Goal: Contribute content

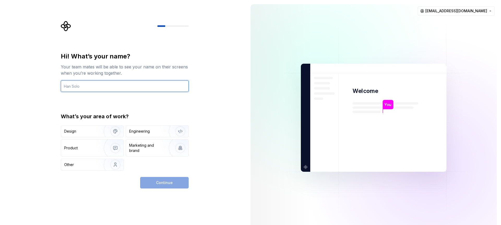
click at [99, 84] on input "text" at bounding box center [125, 85] width 128 height 11
type input "Ganesh"
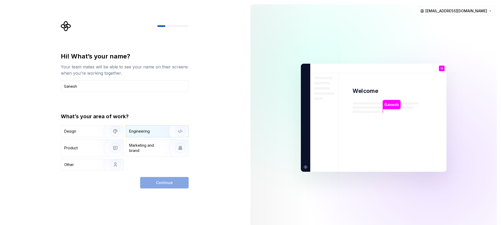
click at [147, 133] on div "Engineering" at bounding box center [139, 131] width 21 height 5
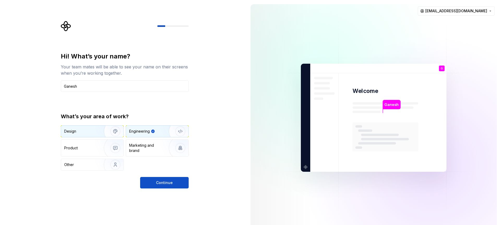
click at [115, 131] on img "button" at bounding box center [111, 131] width 33 height 35
click at [167, 134] on img "button" at bounding box center [176, 131] width 33 height 35
click at [173, 184] on button "Continue" at bounding box center [164, 182] width 49 height 11
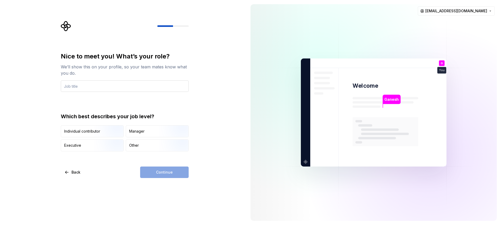
click at [108, 87] on input "text" at bounding box center [125, 85] width 128 height 11
click at [142, 134] on div "Manager" at bounding box center [136, 131] width 15 height 5
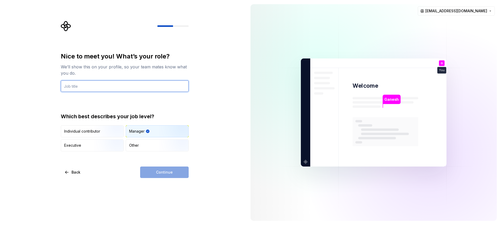
click at [87, 88] on input "text" at bounding box center [125, 85] width 128 height 11
type input "Software"
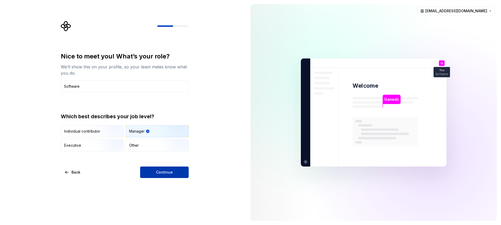
click at [162, 173] on span "Continue" at bounding box center [164, 172] width 17 height 5
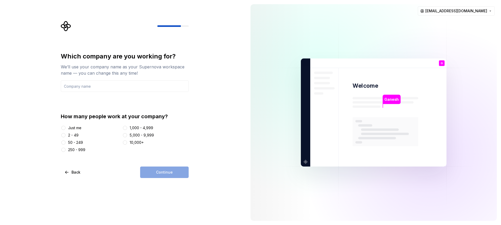
click at [69, 139] on div "Just me 2 - 49 50 - 249 250 - 999 1,000 - 4,999 5,000 - 9,999 10,000+" at bounding box center [125, 138] width 128 height 27
click at [69, 136] on div "2 - 49" at bounding box center [73, 134] width 10 height 5
click at [65, 136] on button "2 - 49" at bounding box center [63, 135] width 4 height 4
click at [113, 84] on input "text" at bounding box center [125, 85] width 128 height 11
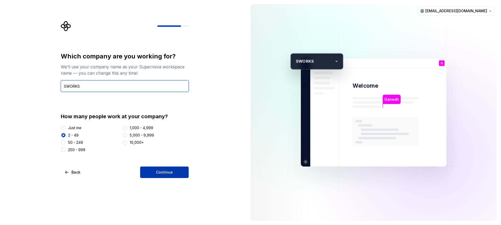
type input "SWORKS"
click at [162, 172] on span "Continue" at bounding box center [164, 172] width 17 height 5
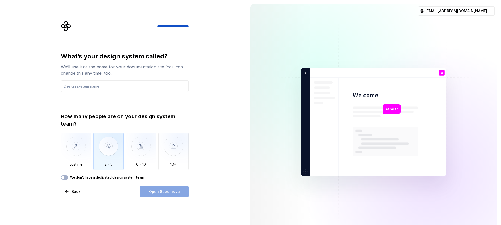
click at [104, 155] on img "button" at bounding box center [108, 149] width 31 height 35
click at [64, 177] on span "button" at bounding box center [62, 177] width 3 height 3
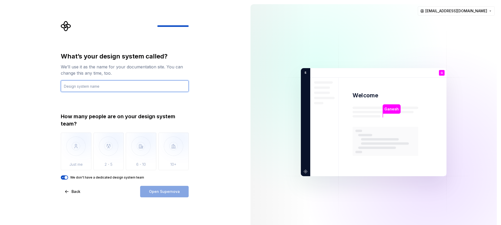
click at [124, 86] on input "text" at bounding box center [125, 85] width 128 height 11
type input "Sworks"
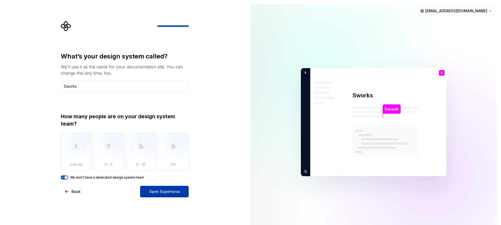
click at [164, 189] on button "Open Supernova" at bounding box center [164, 191] width 49 height 11
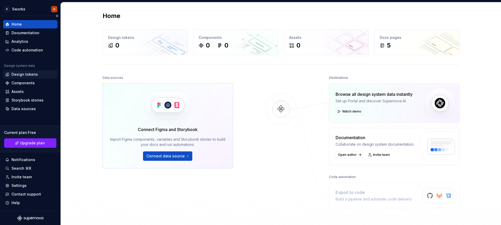
click at [24, 75] on div "Design tokens" at bounding box center [24, 74] width 26 height 5
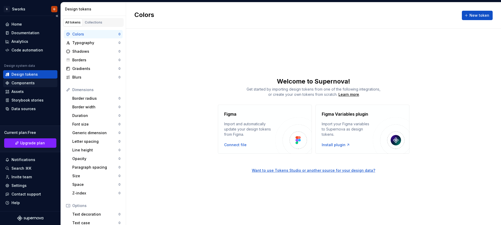
click at [27, 85] on div "Components" at bounding box center [22, 82] width 23 height 5
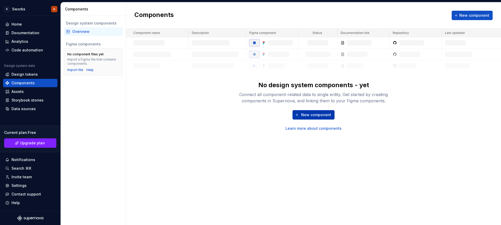
click at [299, 113] on button "New component" at bounding box center [313, 114] width 42 height 9
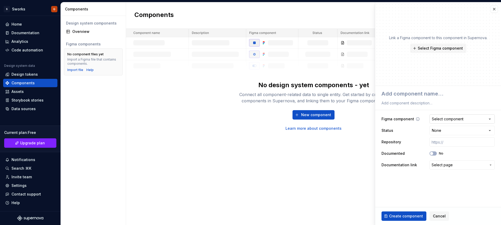
click at [459, 120] on div "Select component" at bounding box center [448, 118] width 32 height 5
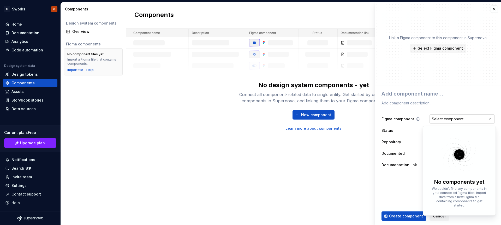
click at [459, 120] on html "**********" at bounding box center [250, 112] width 501 height 225
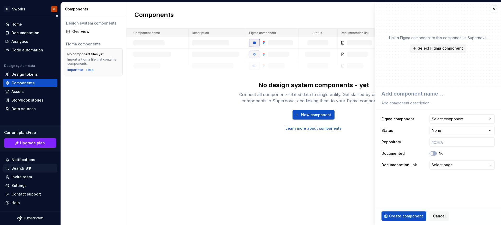
click at [22, 172] on div "Search ⌘K" at bounding box center [30, 168] width 54 height 8
click at [16, 35] on div "Documentation" at bounding box center [30, 33] width 54 height 8
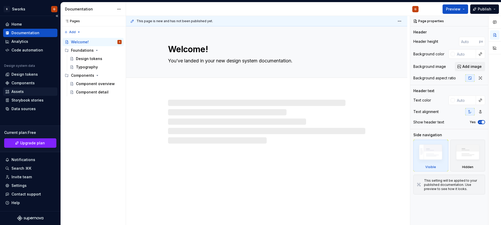
type textarea "*"
click at [15, 94] on div "Assets" at bounding box center [30, 91] width 54 height 8
